Goal: Information Seeking & Learning: Learn about a topic

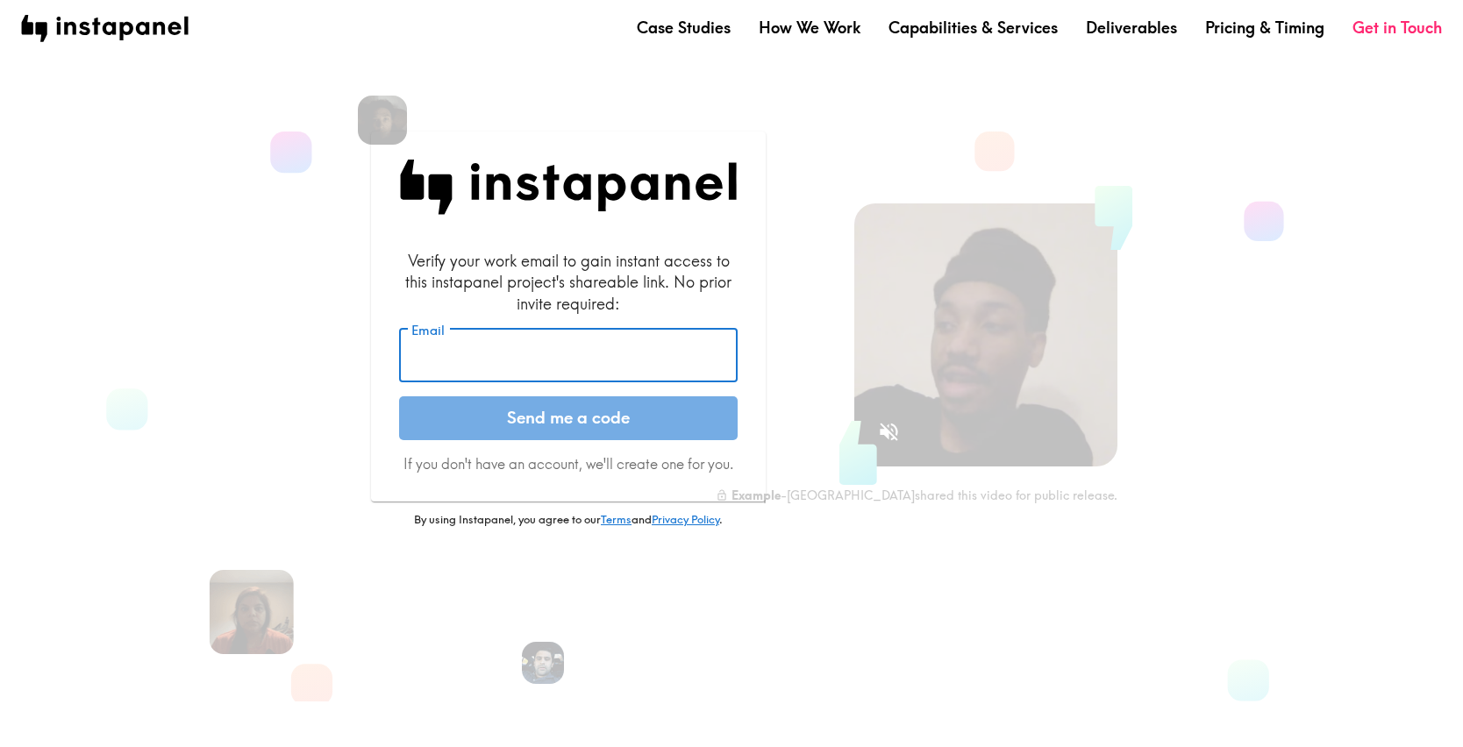
click at [487, 374] on input "Email" at bounding box center [568, 356] width 338 height 54
type input "[PERSON_NAME][EMAIL_ADDRESS][PERSON_NAME][DOMAIN_NAME]"
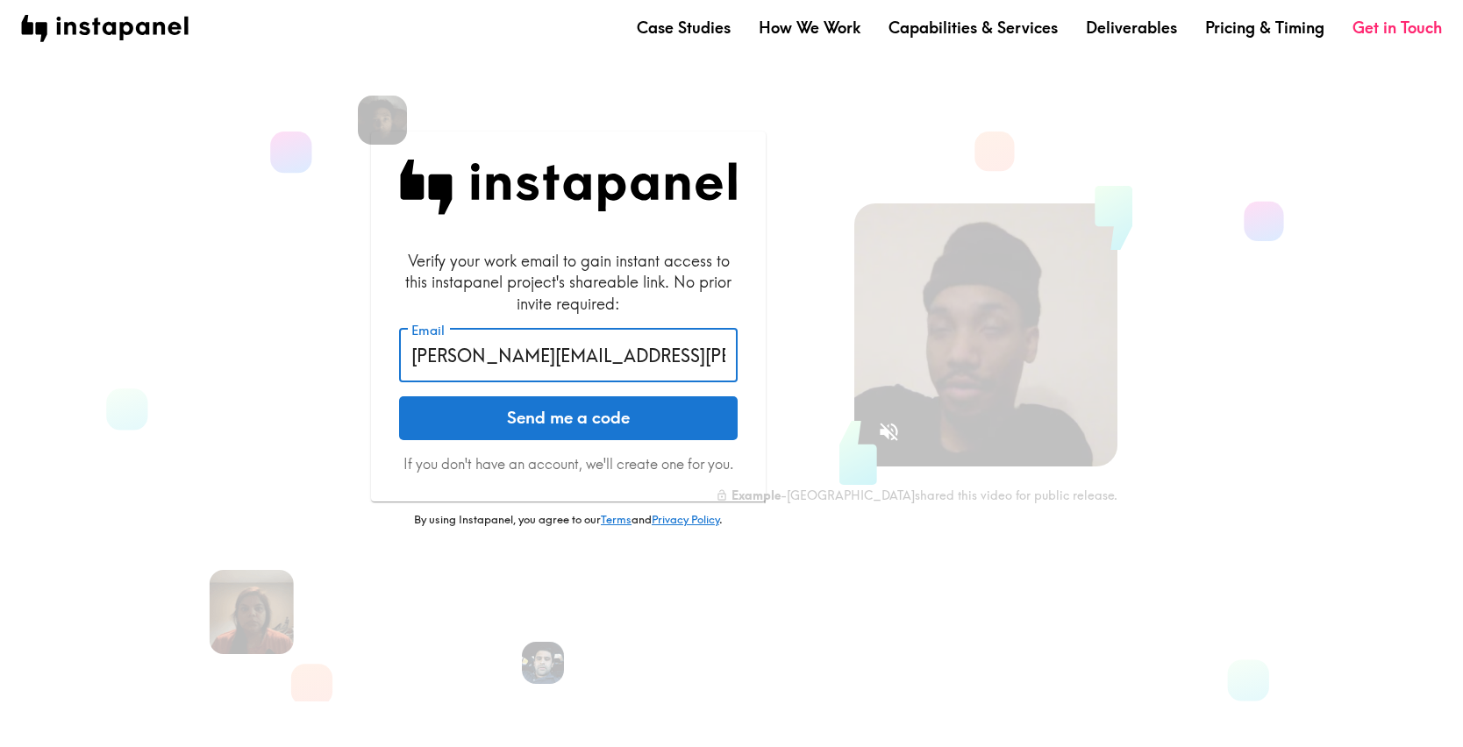
click at [536, 431] on button "Send me a code" at bounding box center [568, 418] width 338 height 44
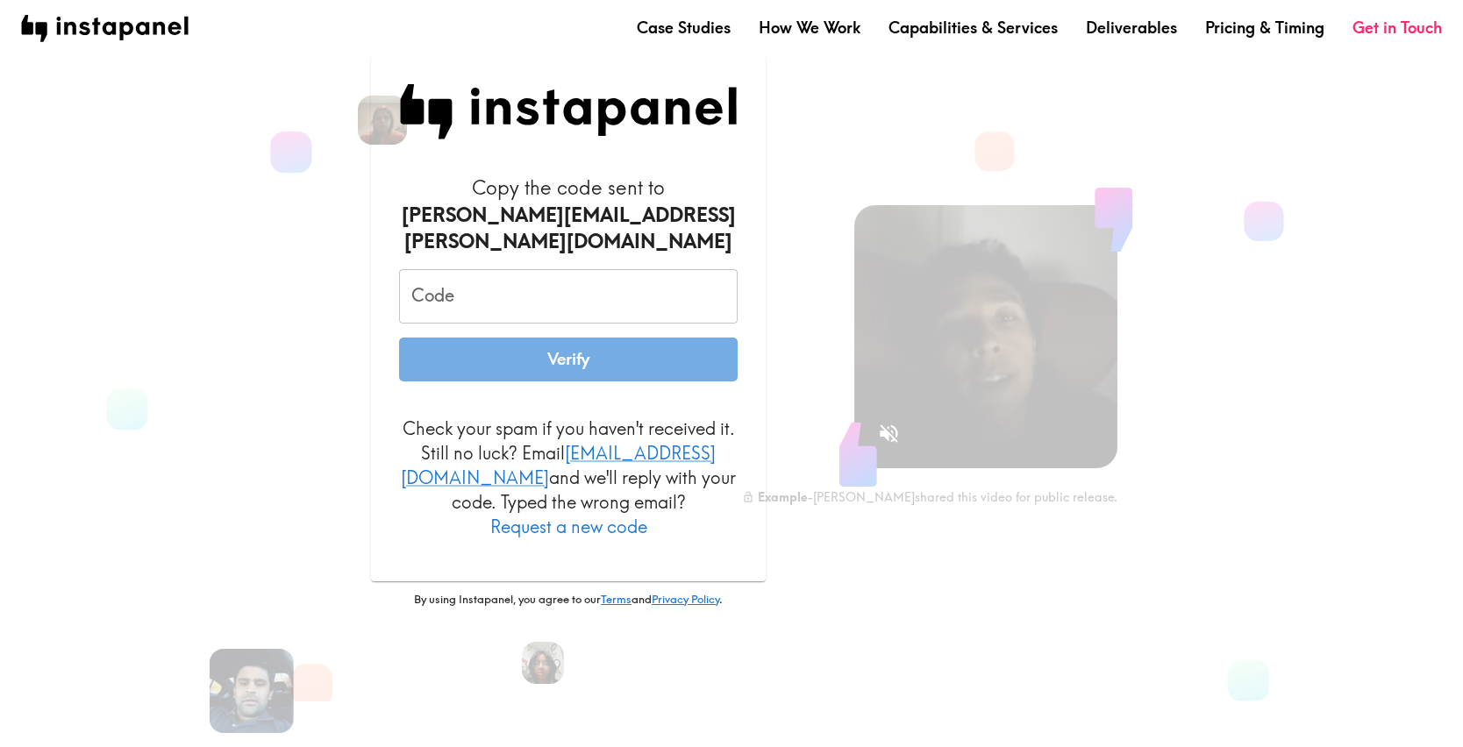
click at [440, 290] on input "Code" at bounding box center [568, 296] width 338 height 54
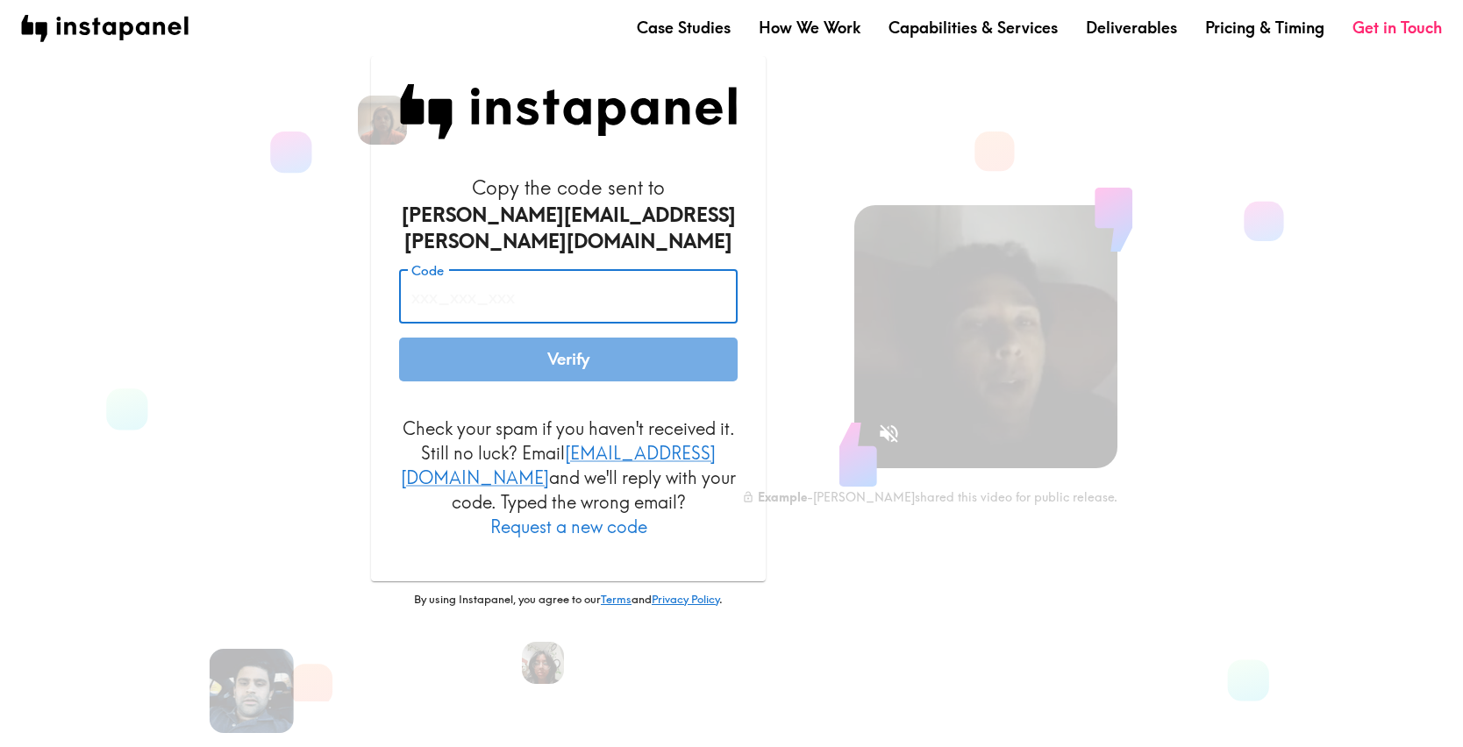
paste input " ntE_JYh_p2B"
type input " ntE_JYh_p2B"
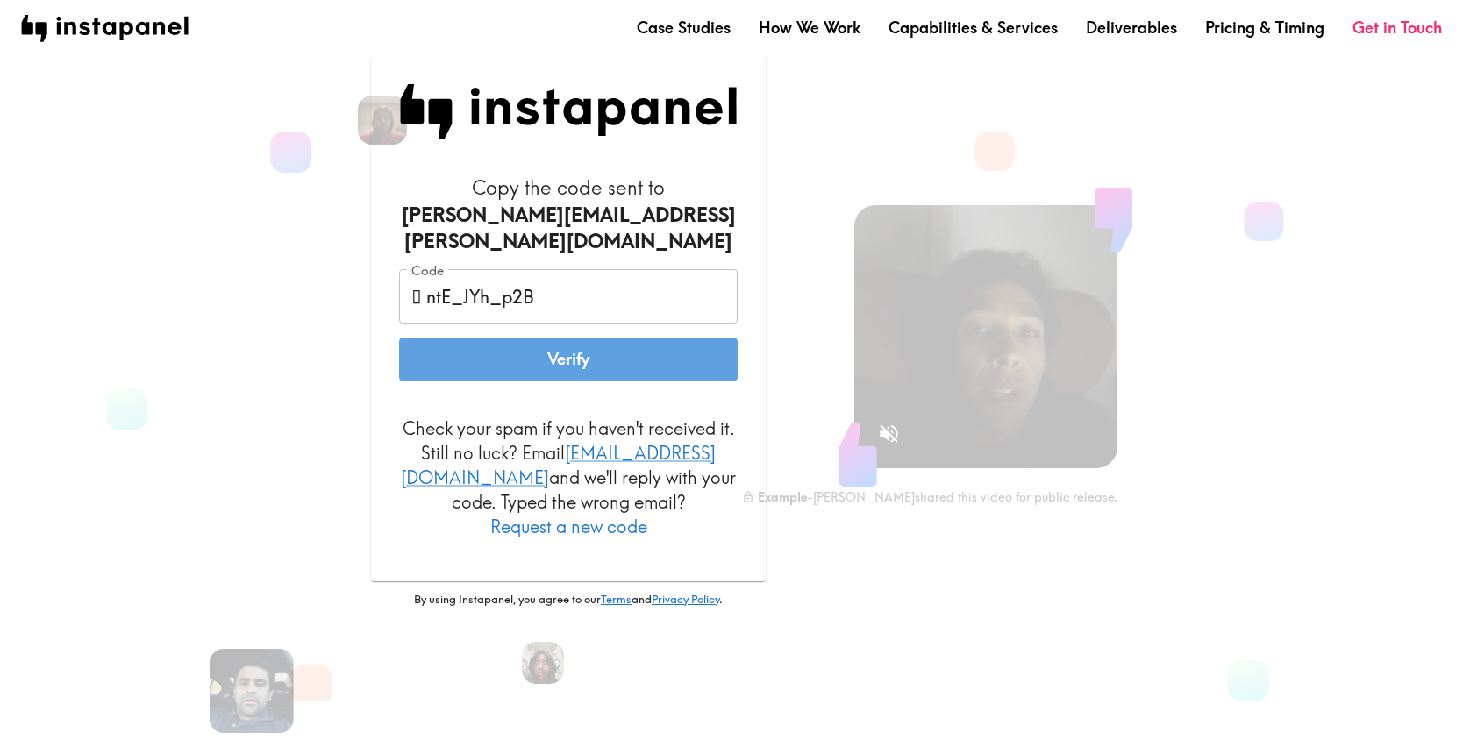
click at [525, 367] on button "Verify" at bounding box center [568, 360] width 338 height 44
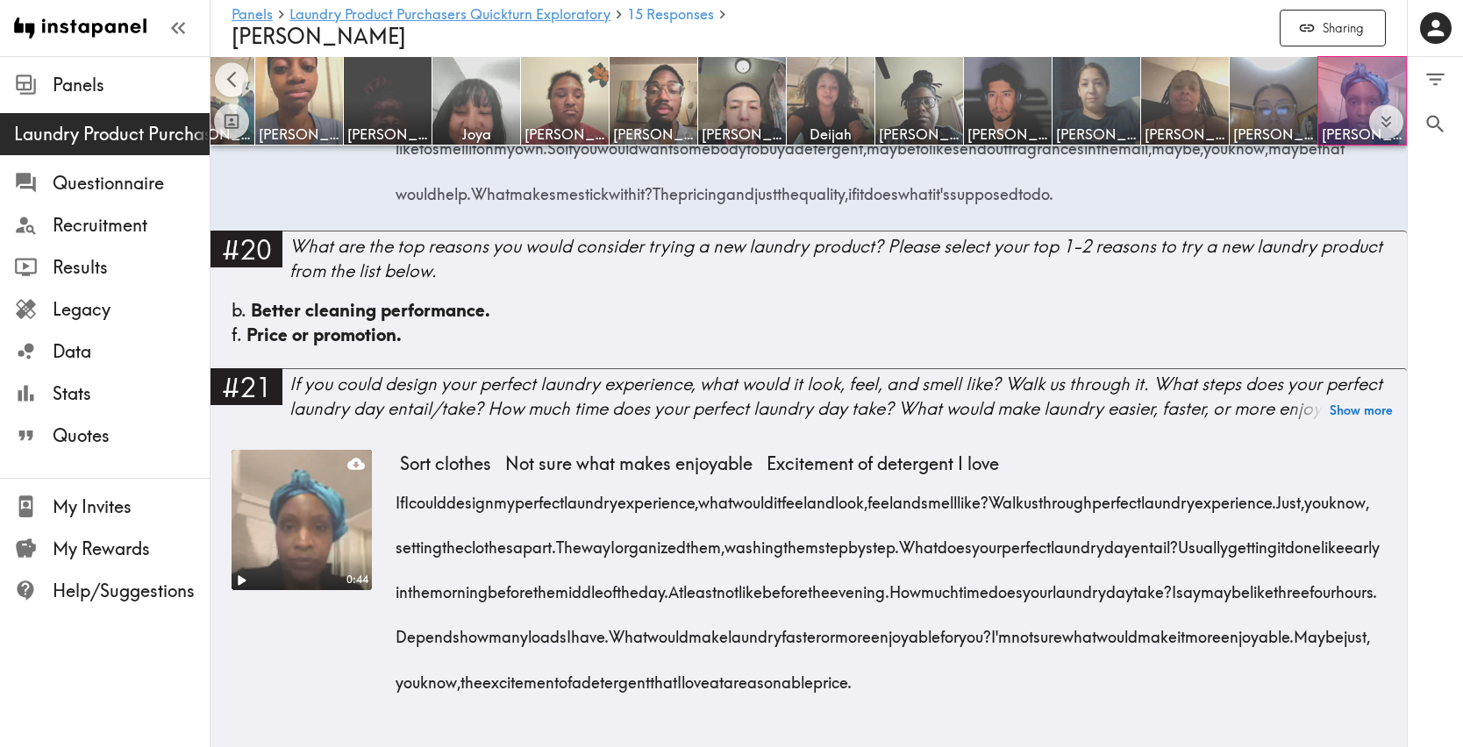
scroll to position [3913, 0]
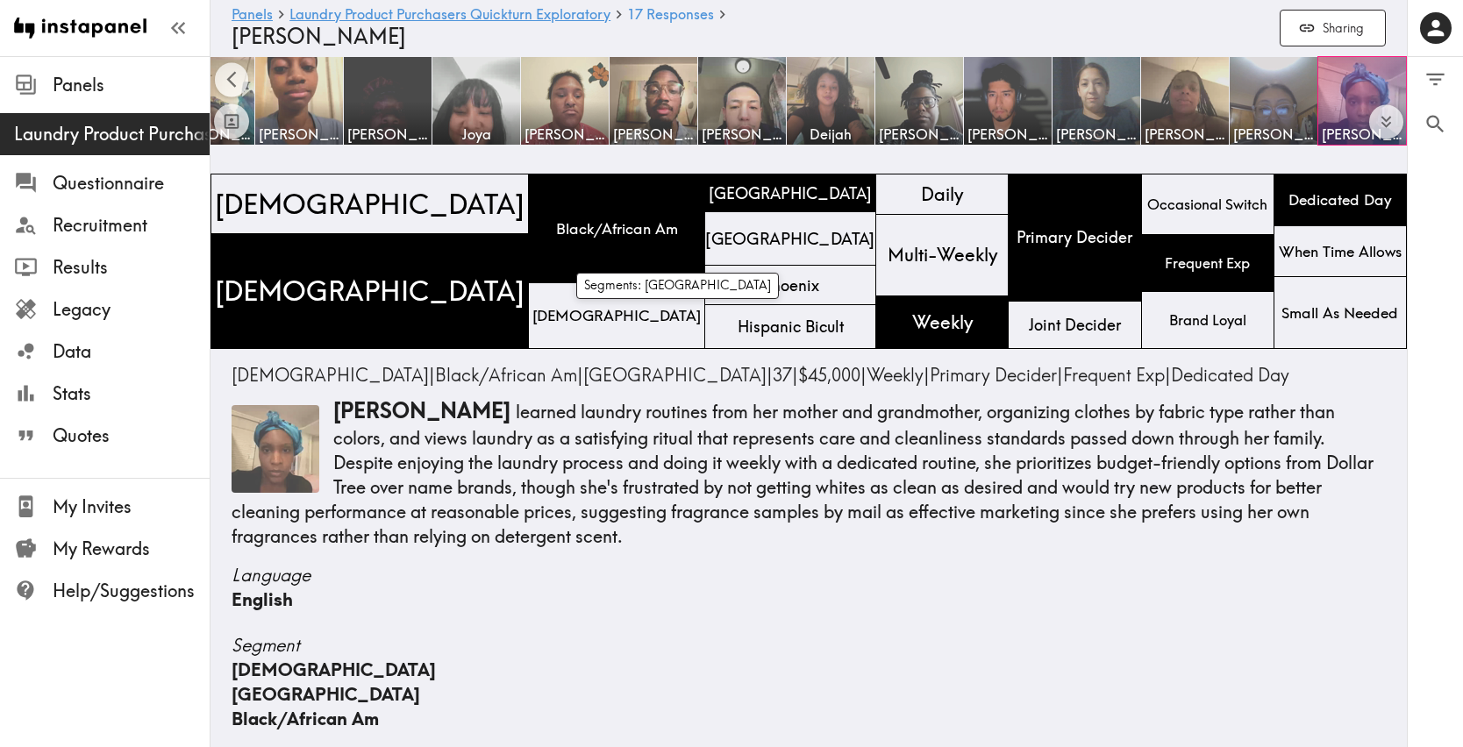
click at [701, 240] on span "[GEOGRAPHIC_DATA]" at bounding box center [789, 239] width 177 height 30
